Goal: Navigation & Orientation: Find specific page/section

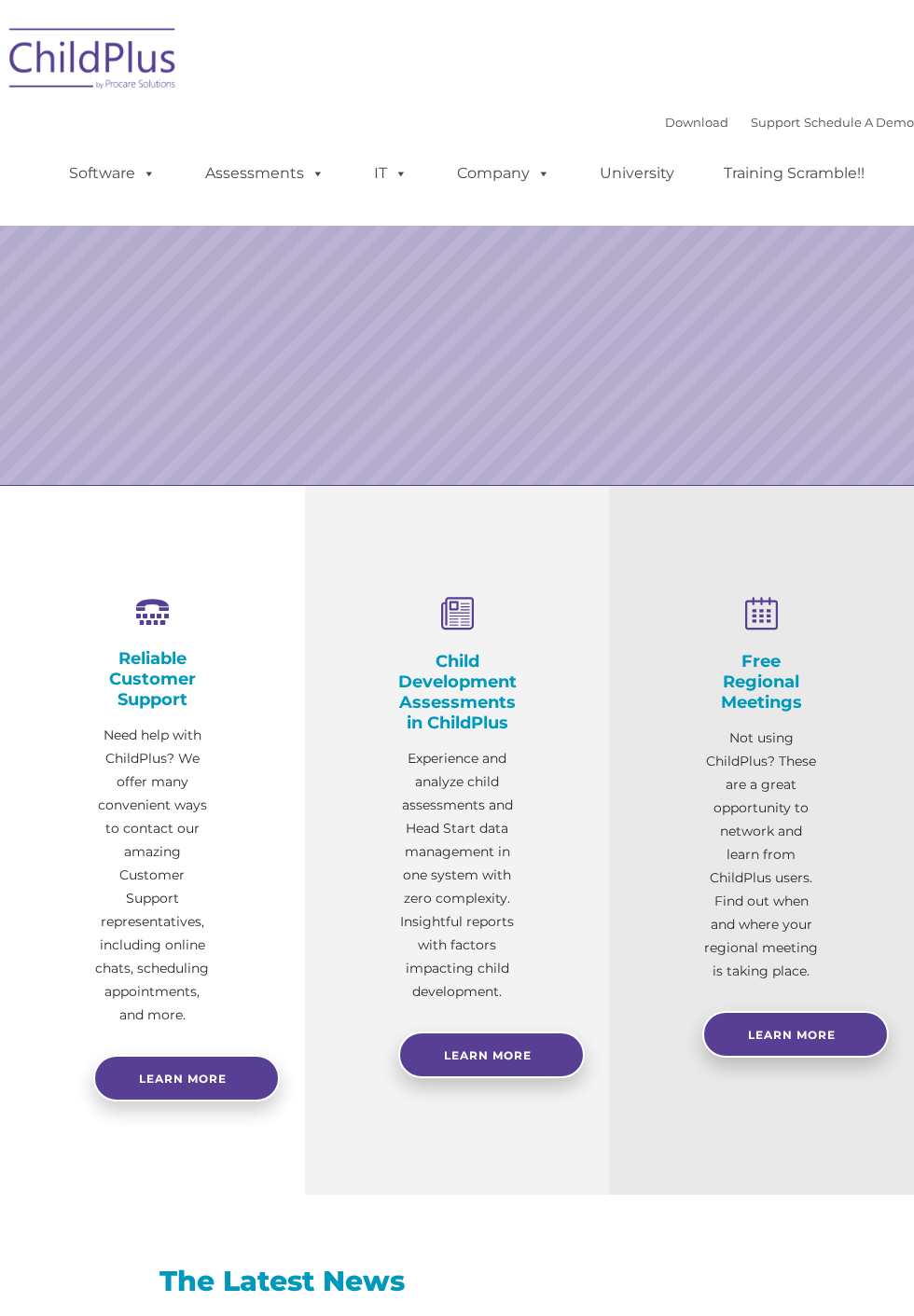
select select "MEDIUM"
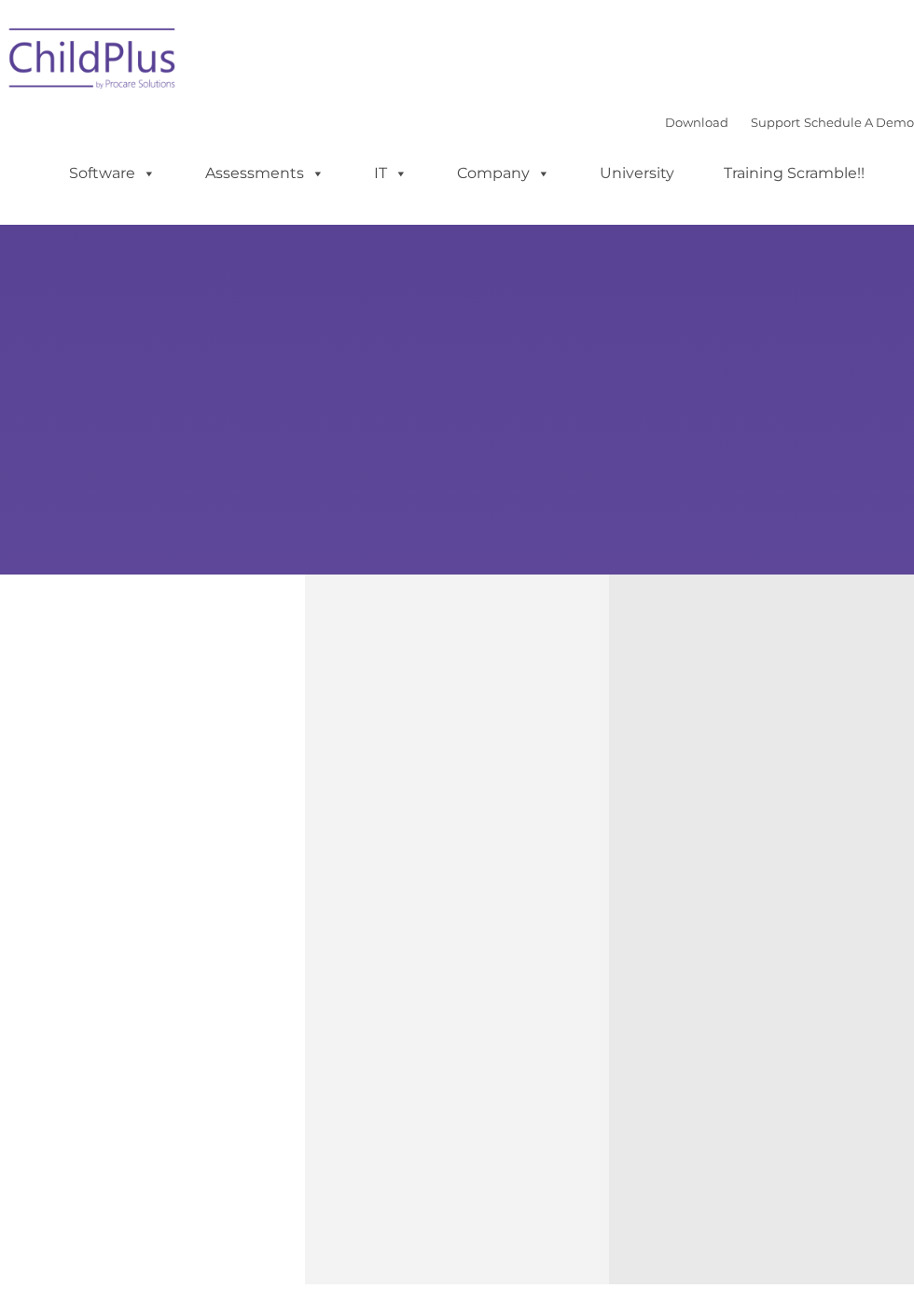
type input ""
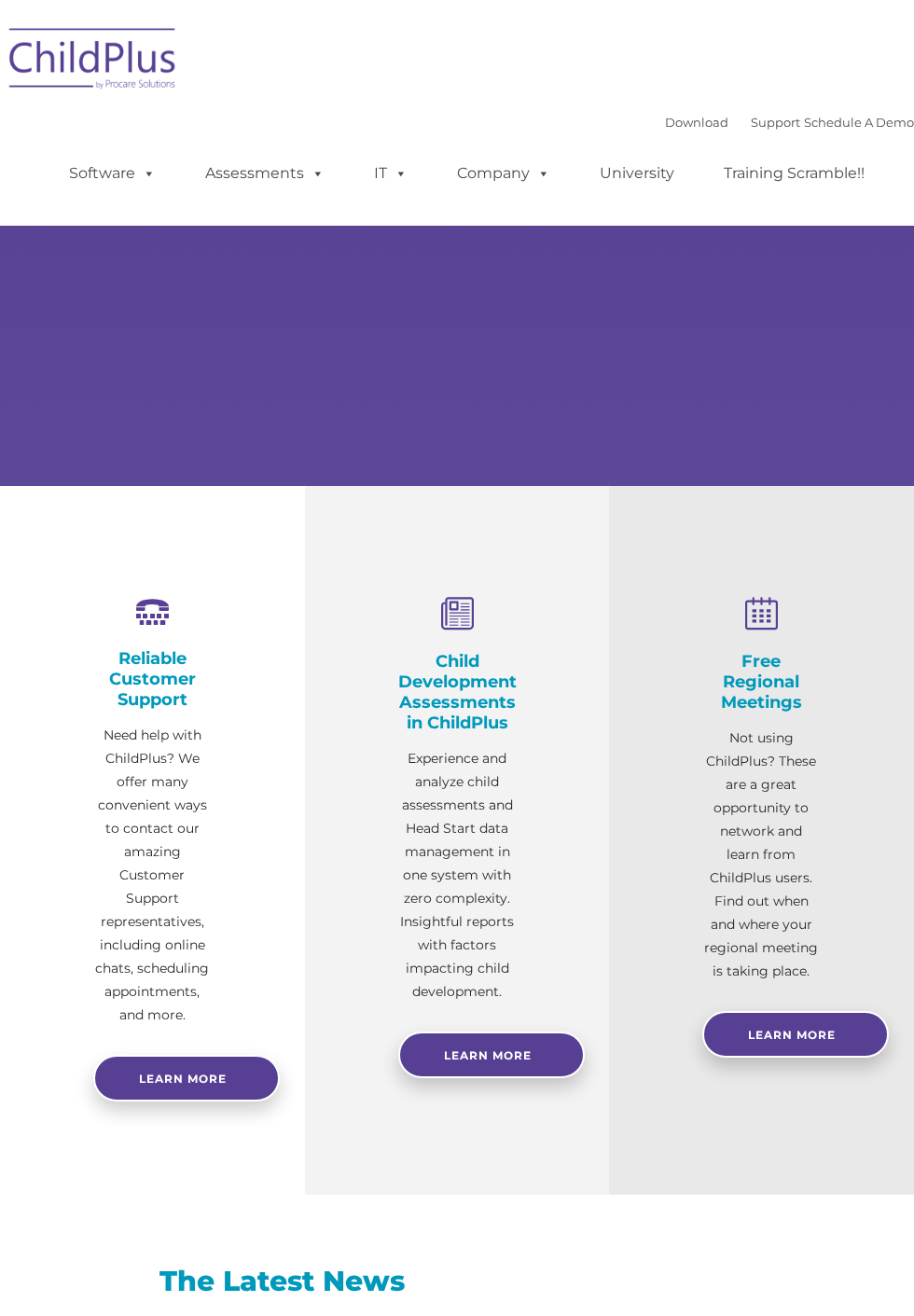
select select "MEDIUM"
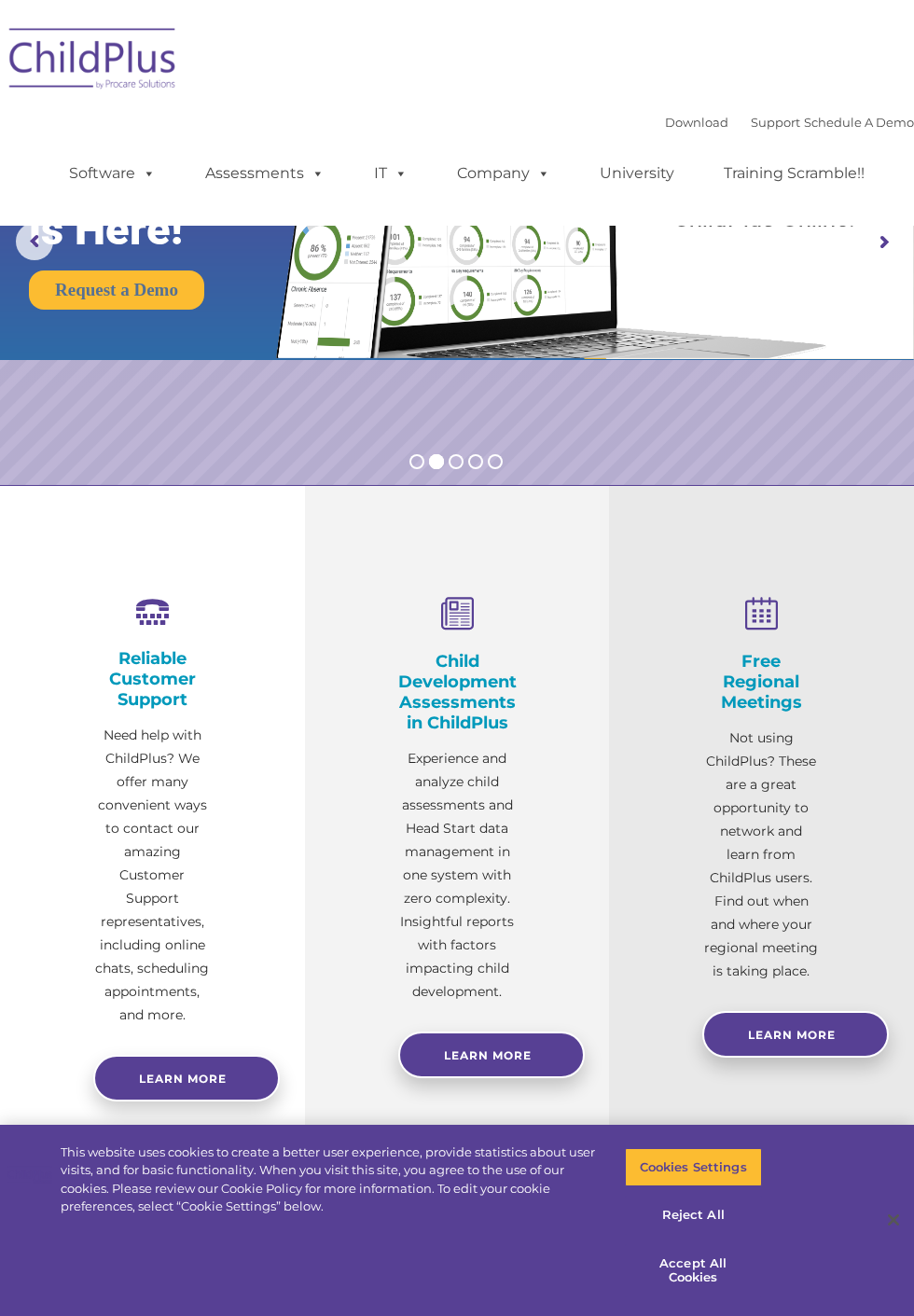
click at [558, 84] on div "Download Support | Schedule A Demo  MENU MENU Software ChildPlus: The original…" at bounding box center [457, 112] width 914 height 197
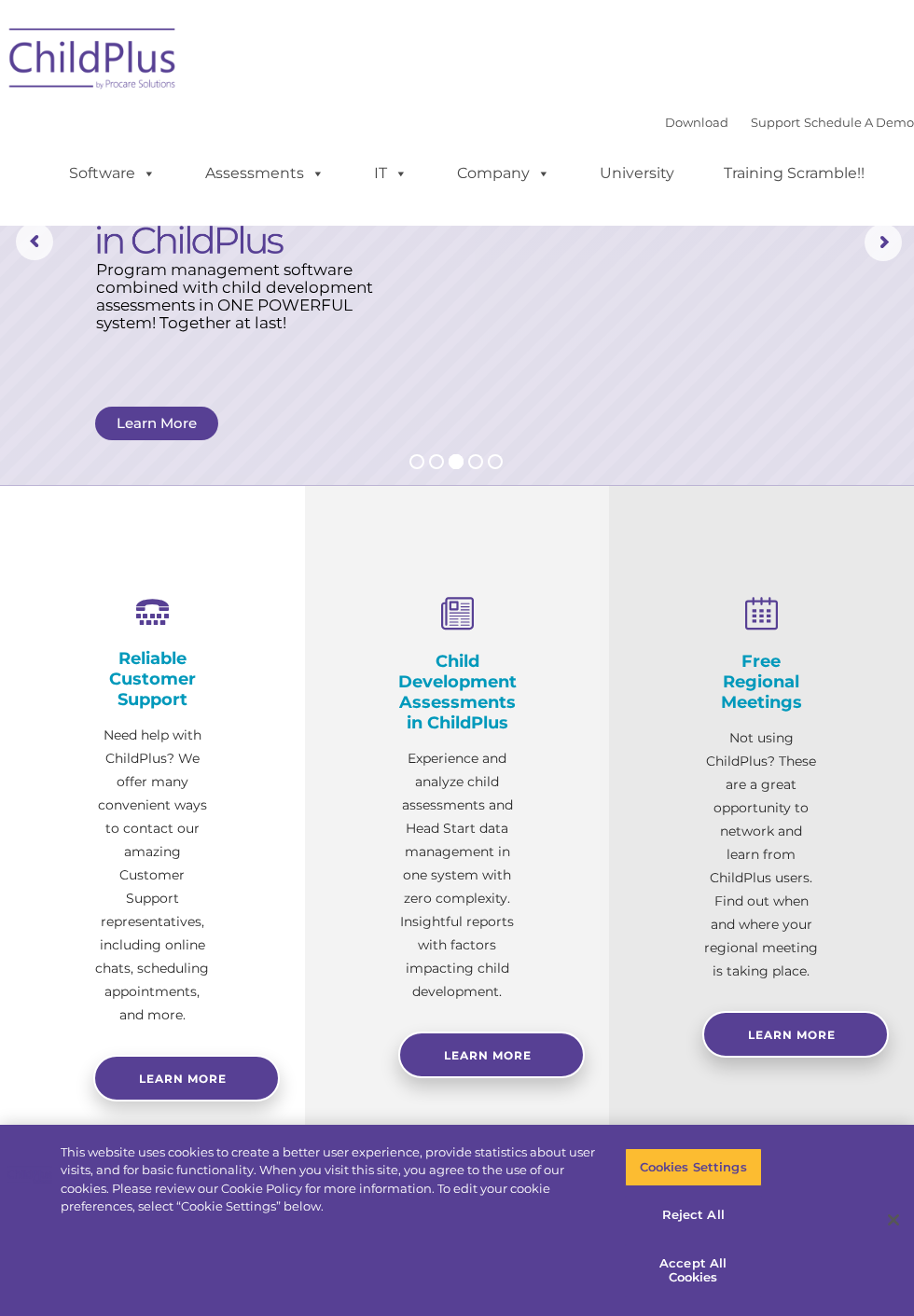
click at [806, 26] on div "Download Support | Schedule A Demo  MENU MENU Software ChildPlus: The original…" at bounding box center [457, 112] width 914 height 197
click at [707, 1265] on button "Accept All Cookies" at bounding box center [694, 1271] width 137 height 53
